Goal: Obtain resource: Obtain resource

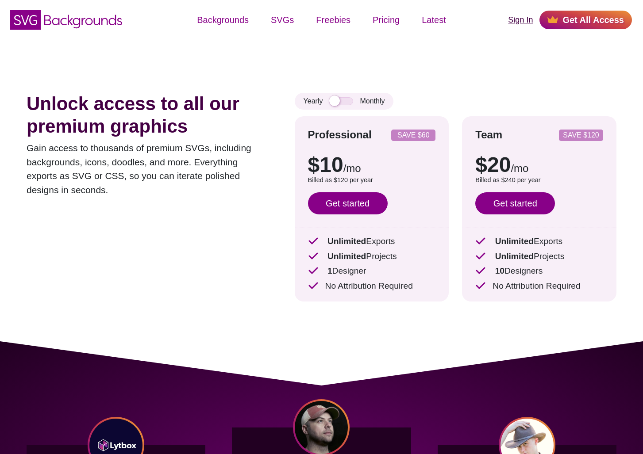
click at [522, 19] on link "Sign In" at bounding box center [520, 20] width 25 height 12
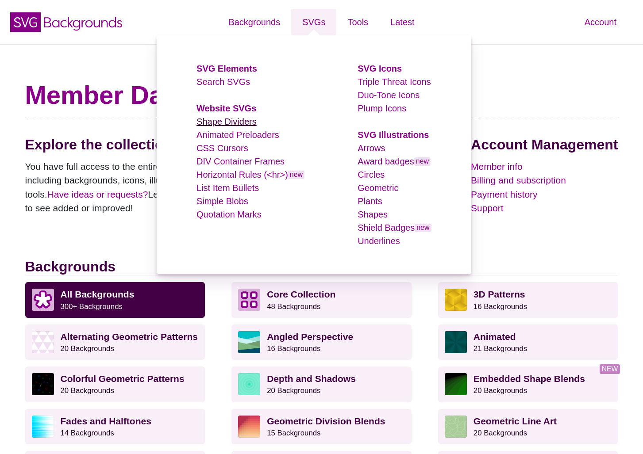
click at [226, 121] on link "Shape Dividers" at bounding box center [226, 122] width 60 height 10
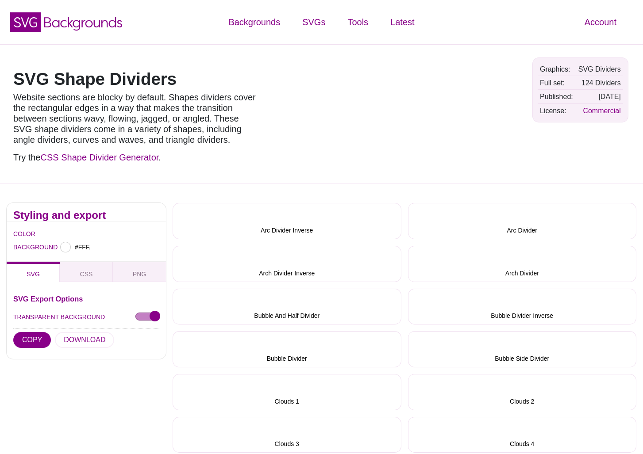
type input "#FFFFFF"
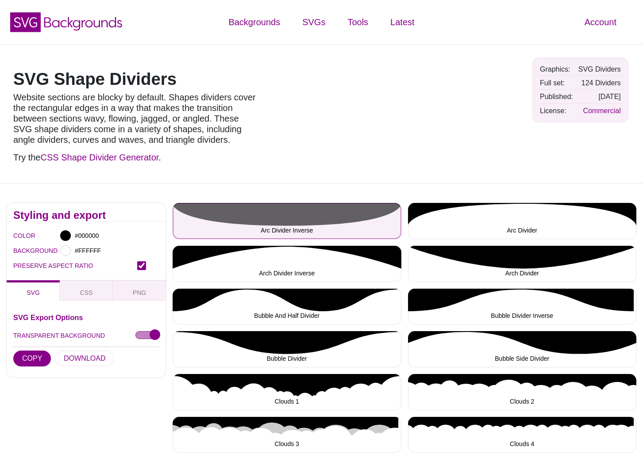
click at [185, 216] on button "Arc Divider Inverse" at bounding box center [287, 221] width 229 height 36
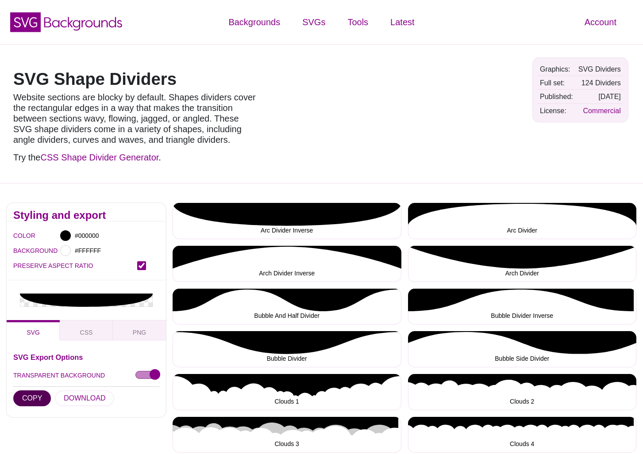
click at [23, 397] on button "COPY" at bounding box center [32, 399] width 38 height 16
